Goal: Task Accomplishment & Management: Use online tool/utility

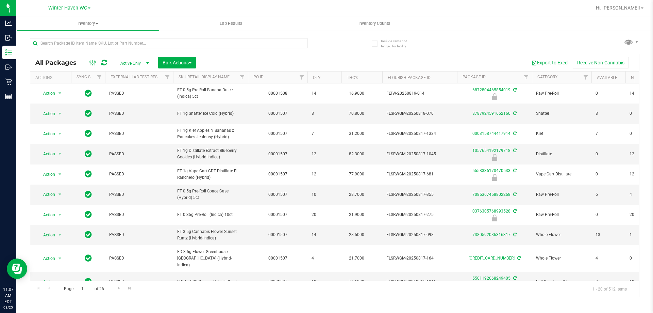
click at [68, 37] on div at bounding box center [182, 43] width 305 height 22
click at [69, 42] on input "text" at bounding box center [169, 43] width 278 height 10
type input "BBC"
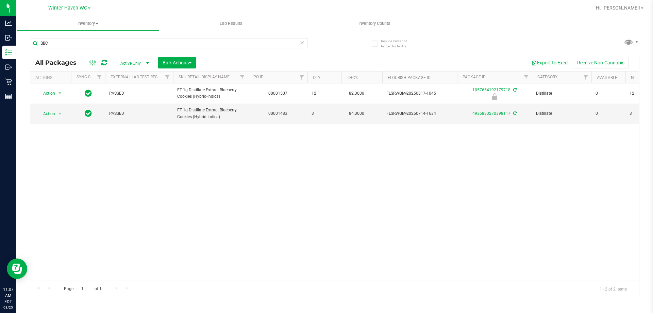
click at [162, 183] on div "Action Action Edit attributes Global inventory Locate package Package audit log…" at bounding box center [334, 181] width 609 height 197
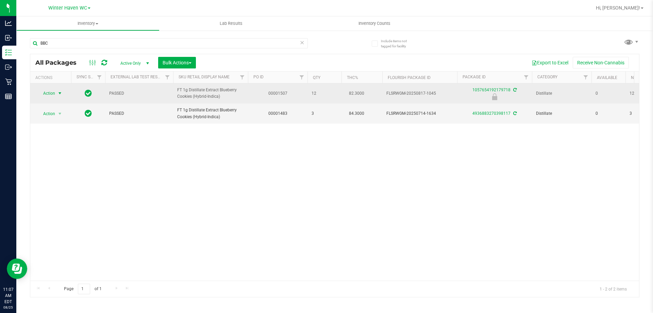
click at [54, 96] on span "Action" at bounding box center [46, 93] width 18 height 10
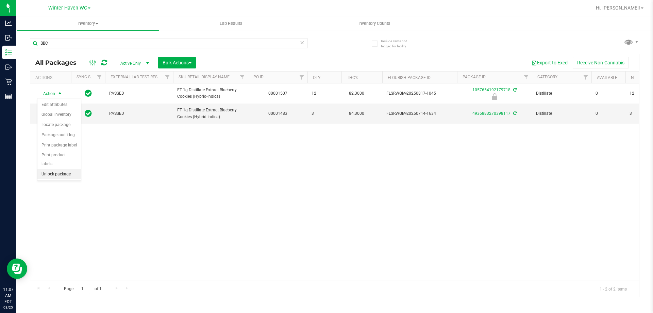
click at [60, 169] on li "Unlock package" at bounding box center [59, 174] width 44 height 10
click at [155, 223] on div "Action Action Adjust qty Create package Edit attributes Global inventory Locate…" at bounding box center [334, 181] width 609 height 197
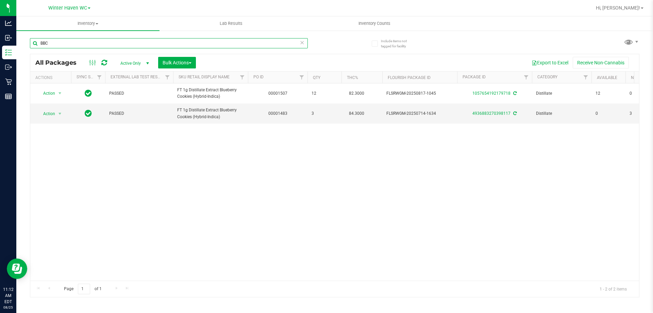
click at [85, 43] on input "BBC" at bounding box center [169, 43] width 278 height 10
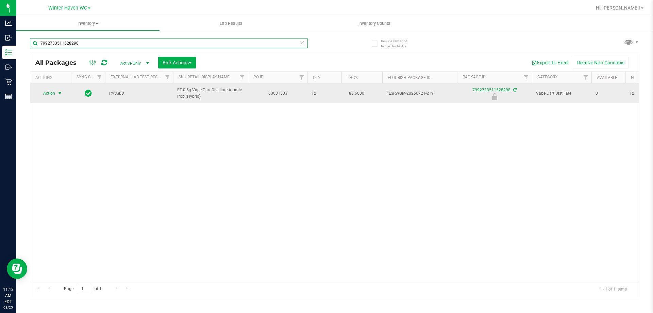
type input "7992733511528298"
click at [53, 94] on span "Action" at bounding box center [46, 93] width 18 height 10
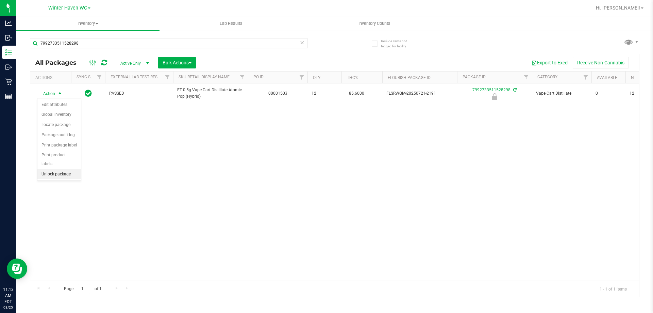
click at [58, 169] on li "Unlock package" at bounding box center [59, 174] width 44 height 10
click at [340, 178] on div "Action Action Adjust qty Create package Edit attributes Global inventory Locate…" at bounding box center [334, 181] width 609 height 197
